Goal: Task Accomplishment & Management: Use online tool/utility

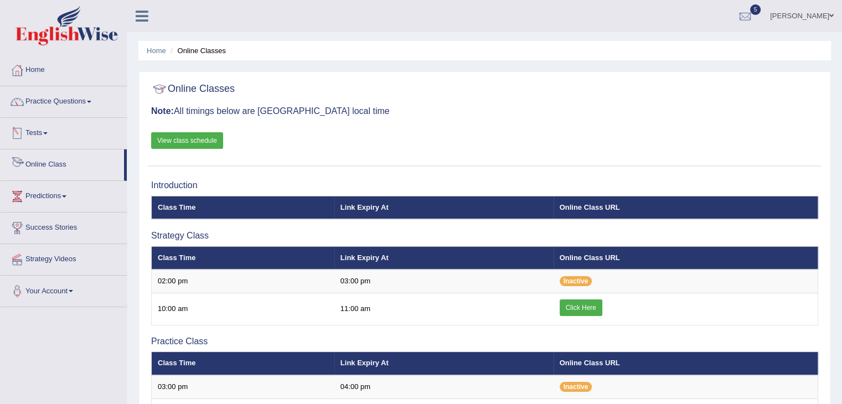
click at [51, 163] on link "Online Class" at bounding box center [62, 163] width 123 height 28
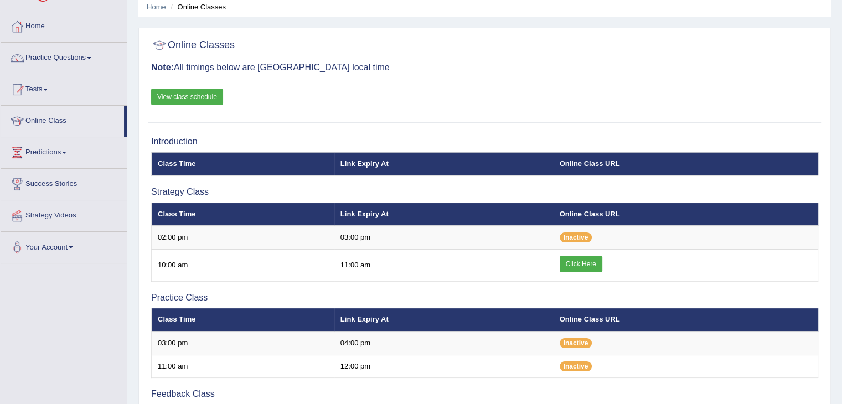
scroll to position [43, 0]
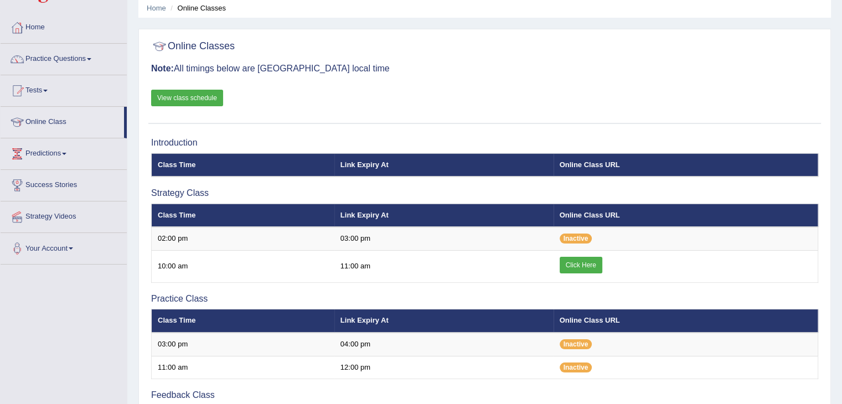
scroll to position [43, 0]
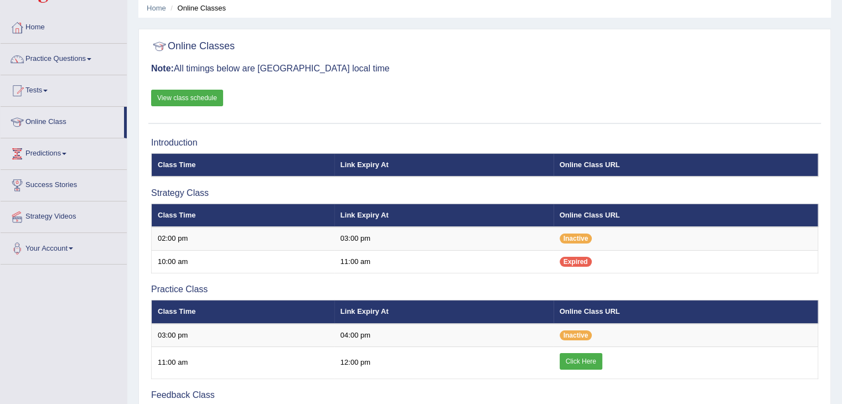
scroll to position [43, 0]
click at [89, 63] on link "Practice Questions" at bounding box center [64, 58] width 126 height 28
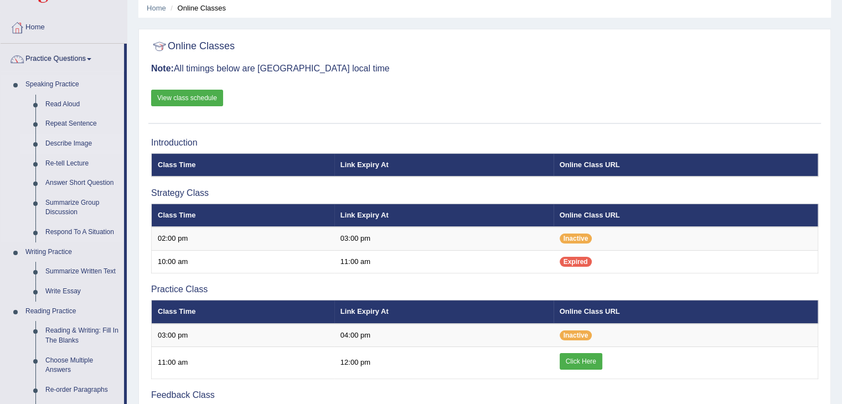
click at [63, 145] on link "Describe Image" at bounding box center [82, 144] width 84 height 20
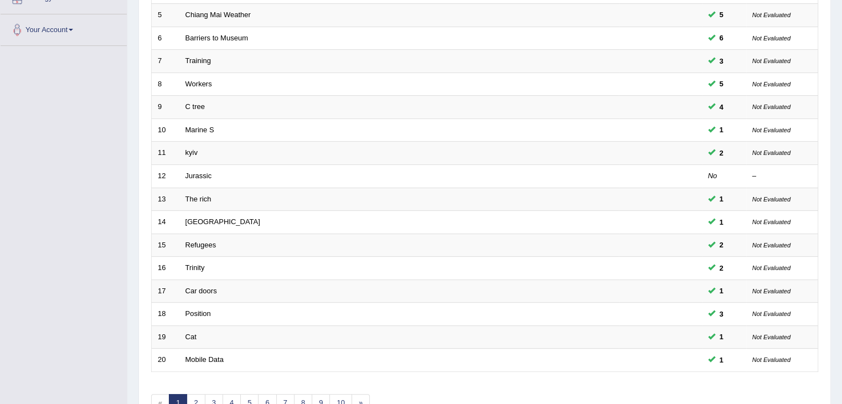
scroll to position [262, 0]
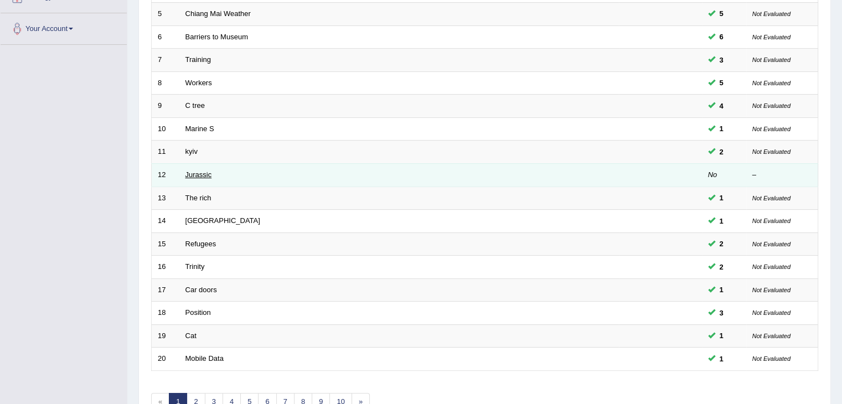
click at [200, 174] on link "Jurassic" at bounding box center [198, 174] width 27 height 8
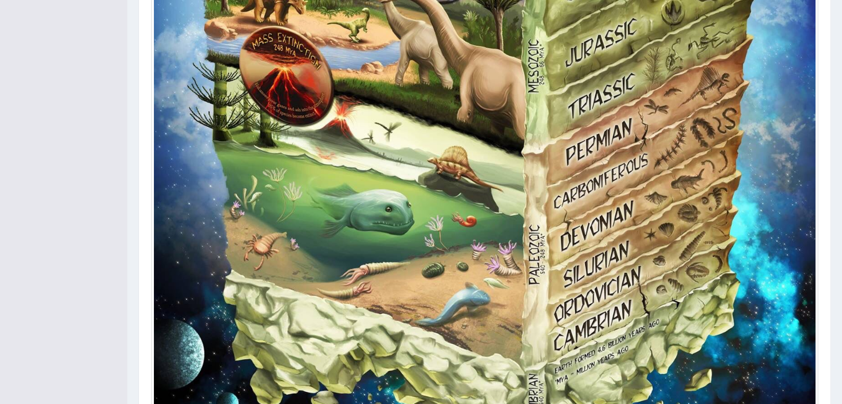
scroll to position [870, 0]
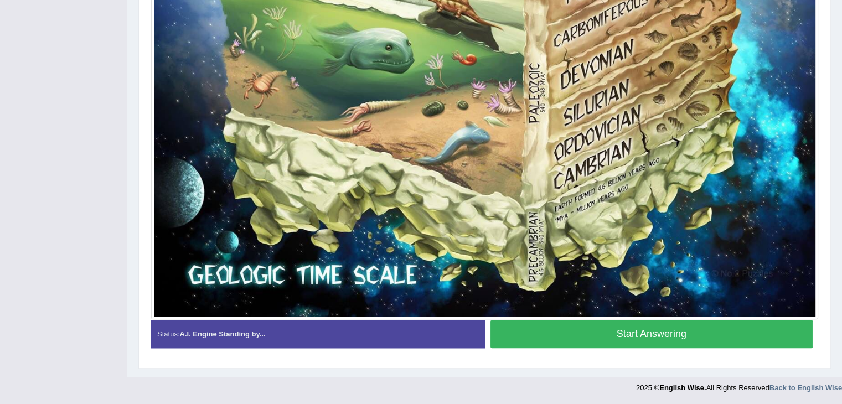
click at [551, 331] on button "Start Answering" at bounding box center [651, 334] width 323 height 28
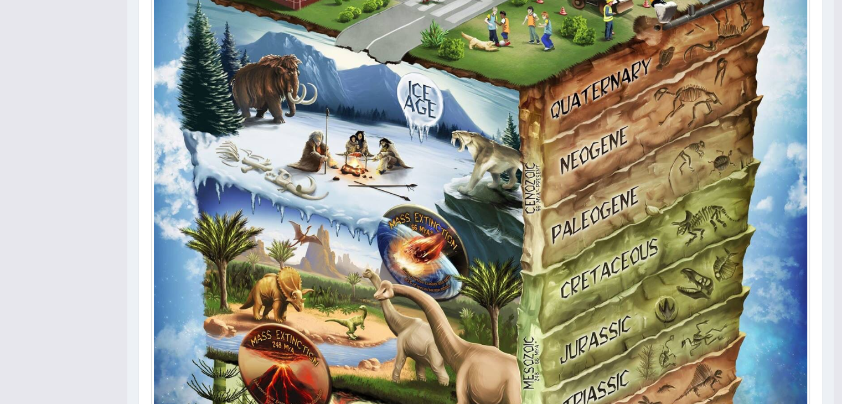
scroll to position [0, 0]
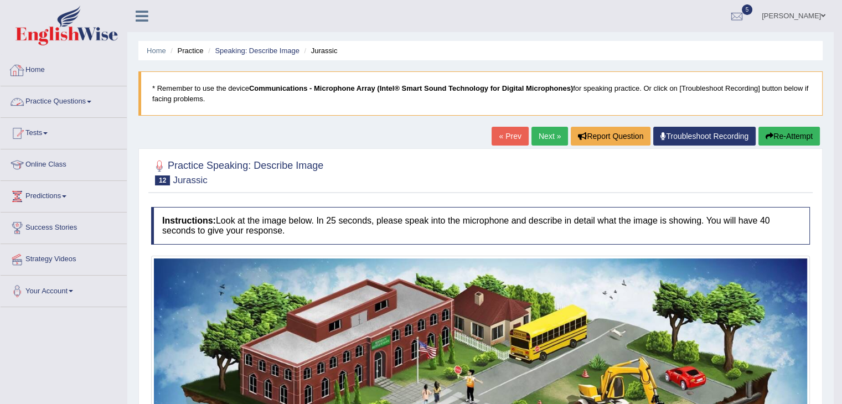
click at [37, 70] on link "Home" at bounding box center [64, 69] width 126 height 28
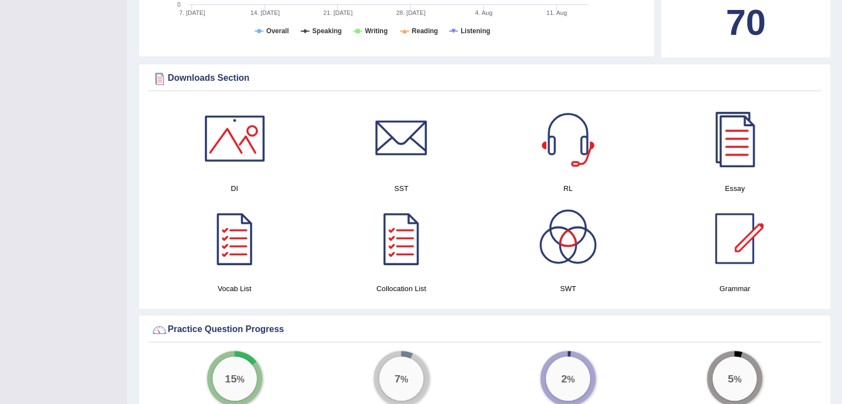
scroll to position [506, 0]
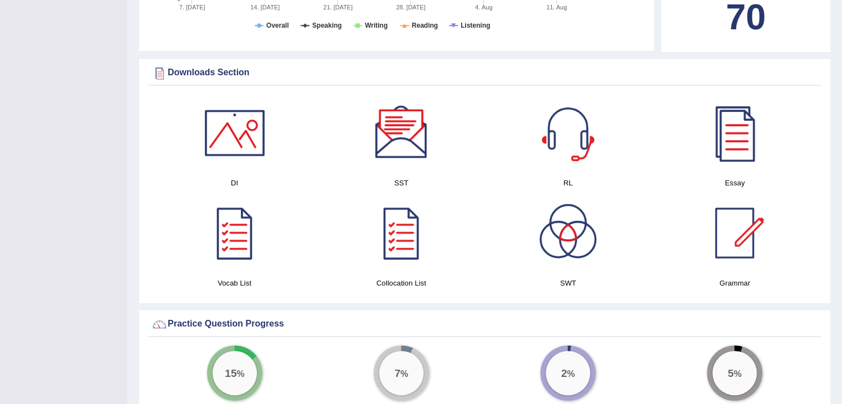
click at [258, 149] on div at bounding box center [234, 132] width 77 height 77
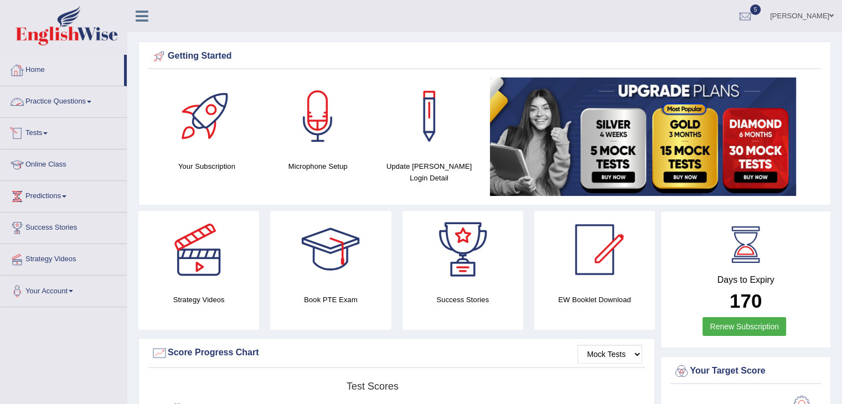
click at [46, 134] on link "Tests" at bounding box center [64, 132] width 126 height 28
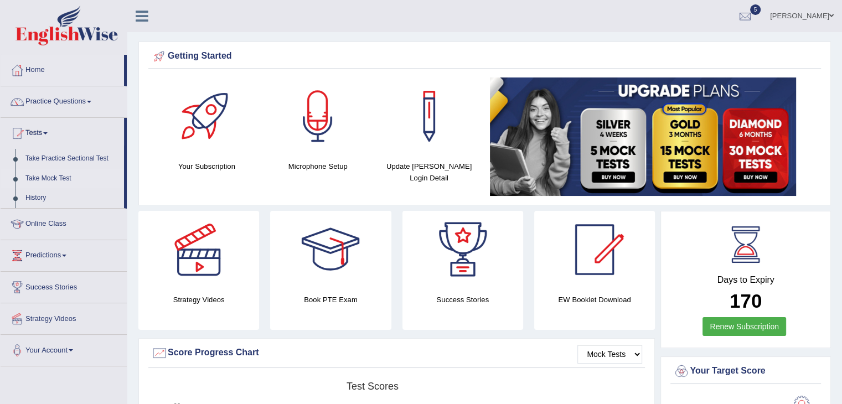
click at [50, 178] on link "Take Mock Test" at bounding box center [71, 179] width 103 height 20
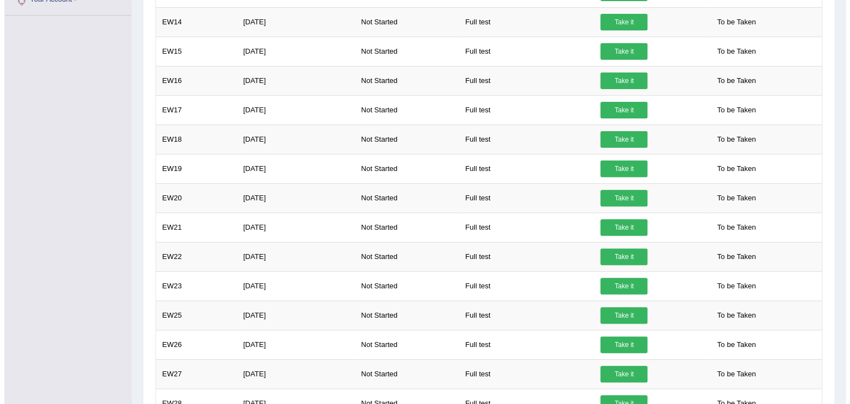
scroll to position [564, 0]
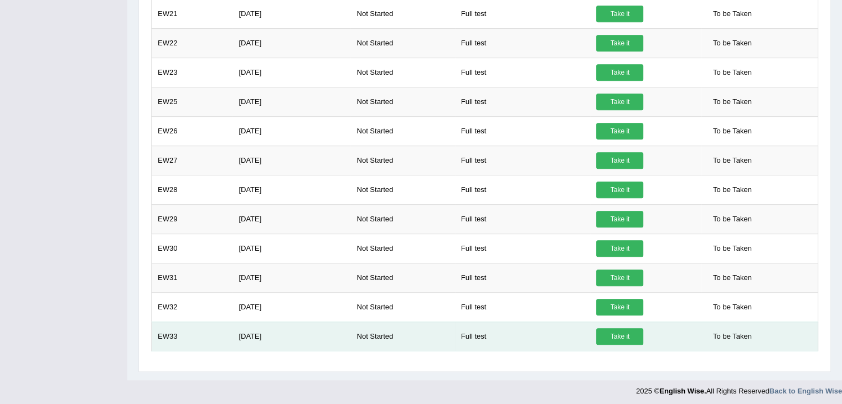
click at [621, 336] on link "Take it" at bounding box center [619, 336] width 47 height 17
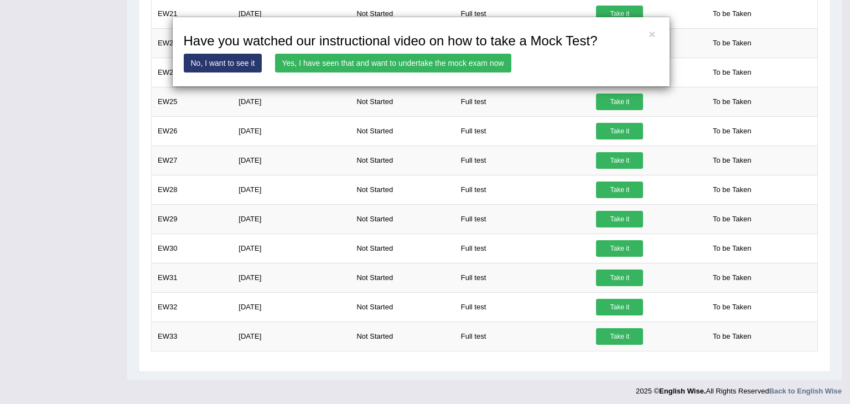
click at [439, 67] on link "Yes, I have seen that and want to undertake the mock exam now" at bounding box center [393, 63] width 236 height 19
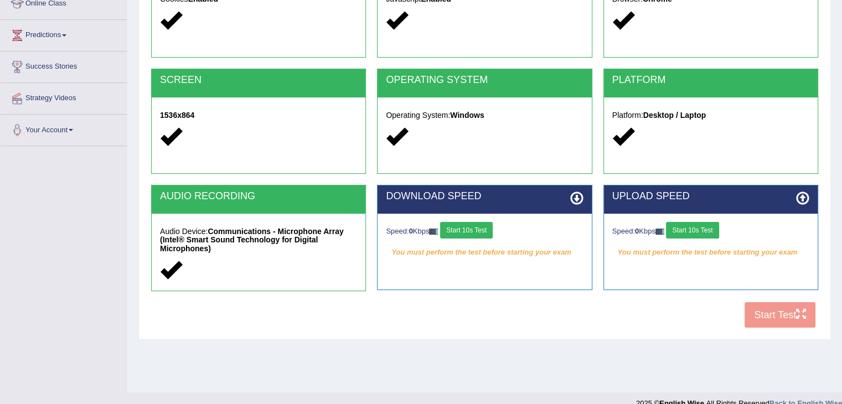
scroll to position [162, 0]
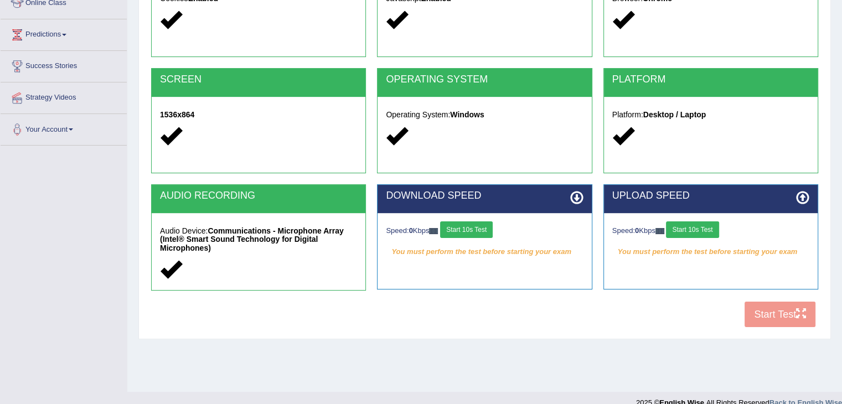
click at [475, 227] on button "Start 10s Test" at bounding box center [466, 229] width 53 height 17
click at [475, 227] on button "Start 10s Test" at bounding box center [478, 229] width 53 height 17
click at [684, 230] on button "Start 10s Test" at bounding box center [692, 229] width 53 height 17
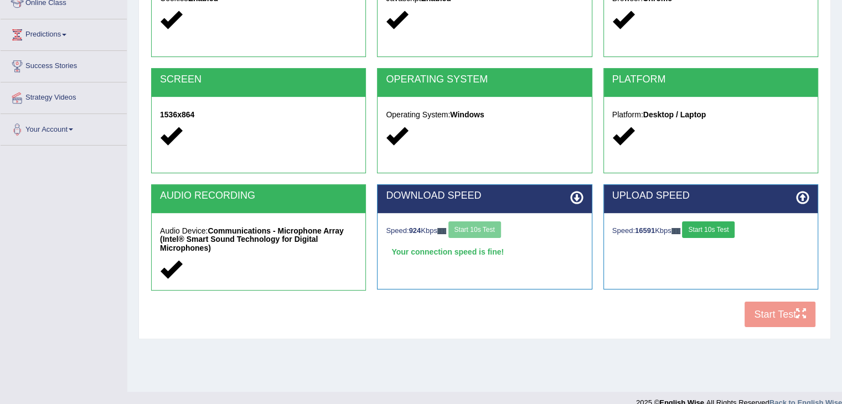
click at [705, 226] on button "Start 10s Test" at bounding box center [708, 229] width 53 height 17
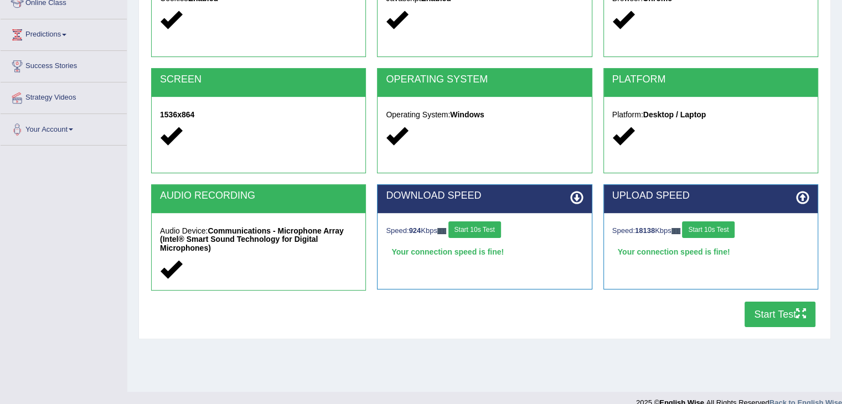
click at [751, 312] on button "Start Test" at bounding box center [779, 314] width 71 height 25
